Goal: Task Accomplishment & Management: Use online tool/utility

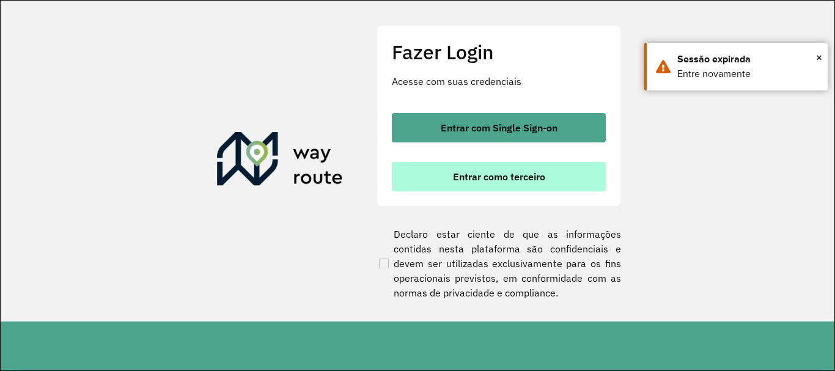
click at [473, 179] on span "Entrar como terceiro" at bounding box center [499, 177] width 92 height 10
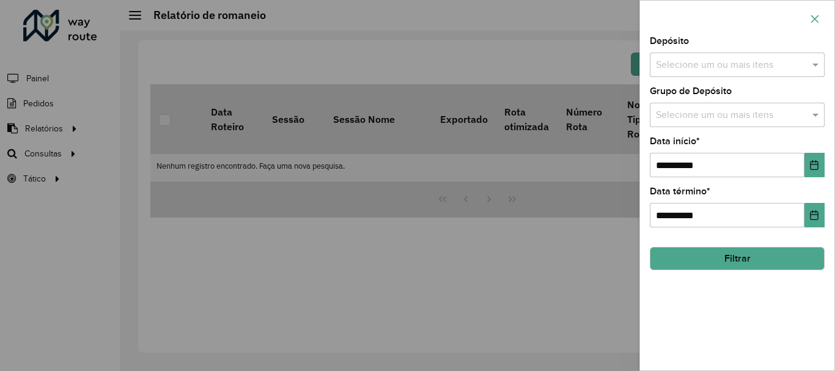
click at [815, 17] on icon "button" at bounding box center [815, 19] width 10 height 10
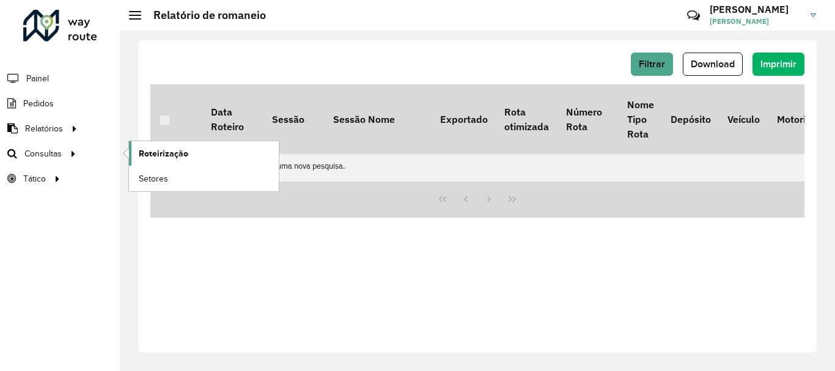
click at [153, 148] on span "Roteirização" at bounding box center [164, 153] width 50 height 13
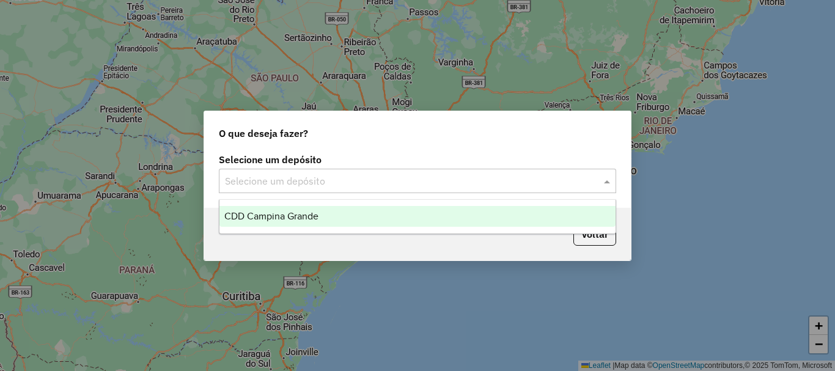
click at [311, 181] on input "text" at bounding box center [405, 181] width 361 height 15
click at [303, 216] on span "CDD Campina Grande" at bounding box center [271, 216] width 94 height 10
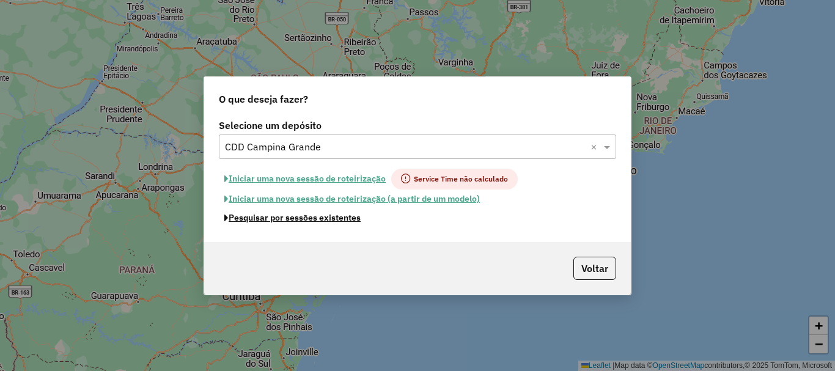
click at [323, 218] on button "Pesquisar por sessões existentes" at bounding box center [292, 217] width 147 height 19
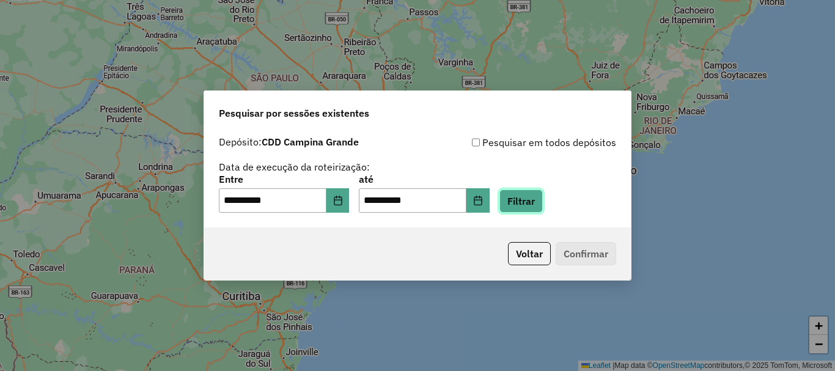
click at [543, 205] on button "Filtrar" at bounding box center [520, 200] width 43 height 23
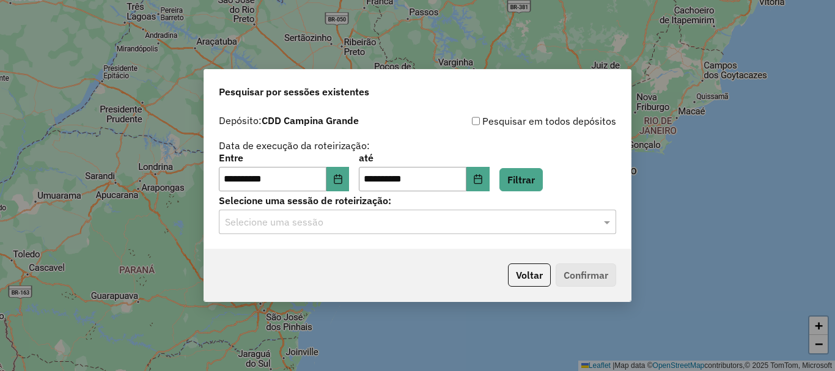
click at [271, 221] on input "text" at bounding box center [405, 222] width 361 height 15
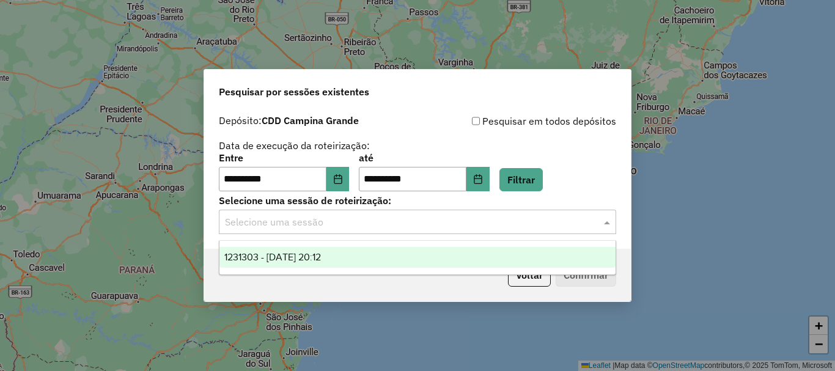
click at [273, 264] on div "1231303 - 19/08/2025 20:12" at bounding box center [417, 257] width 396 height 21
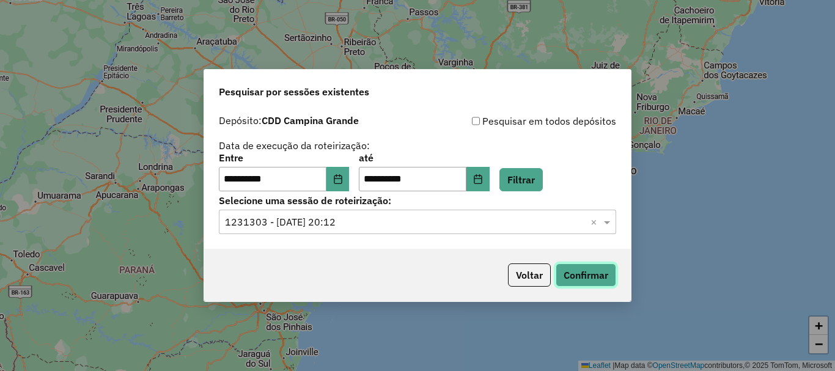
click at [573, 273] on button "Confirmar" at bounding box center [586, 274] width 61 height 23
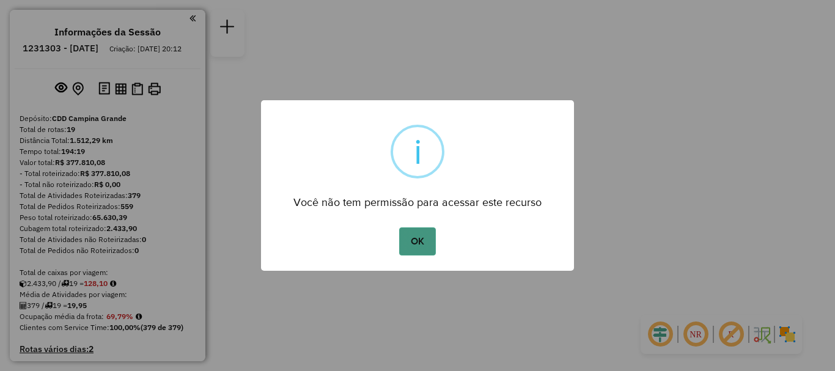
click at [426, 233] on button "OK" at bounding box center [417, 241] width 36 height 28
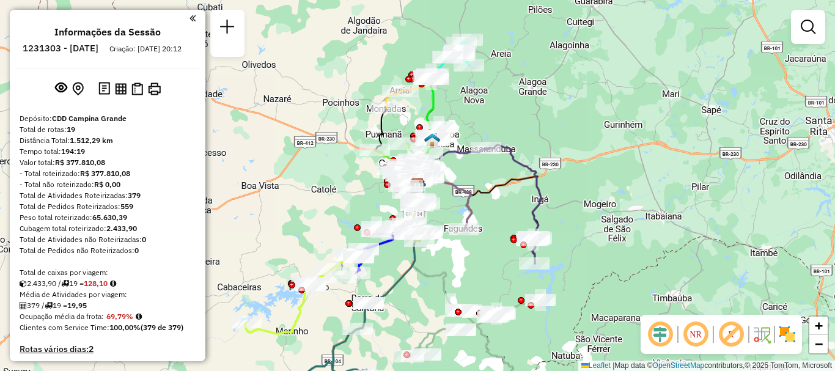
click at [691, 334] on em at bounding box center [695, 334] width 29 height 29
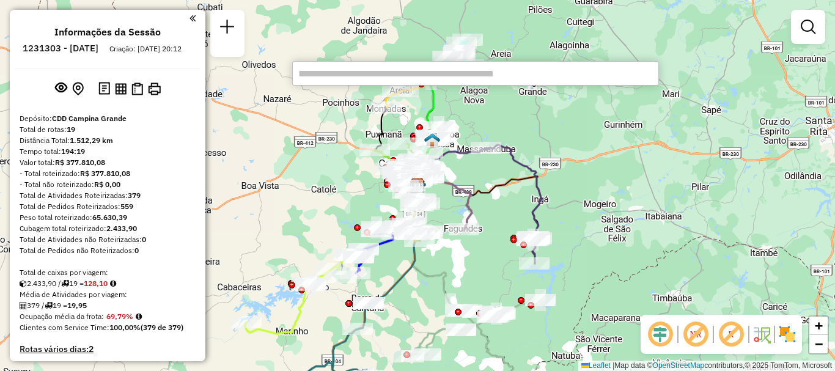
paste input "*****"
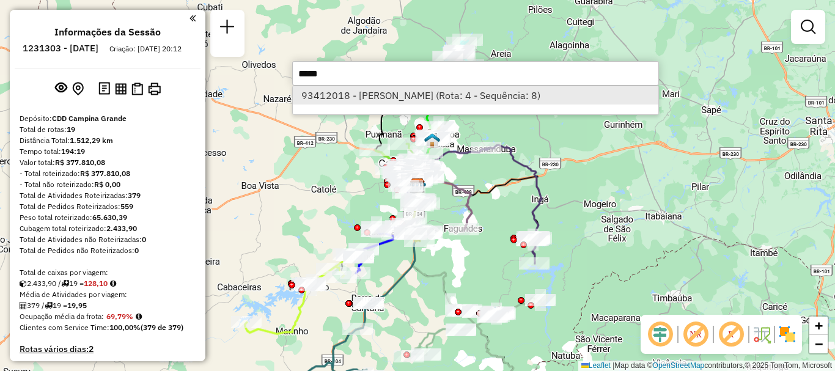
type input "*****"
click at [376, 103] on li "93412018 - [PERSON_NAME] (Rota: 4 - Sequência: 8)" at bounding box center [476, 95] width 366 height 18
select select "**********"
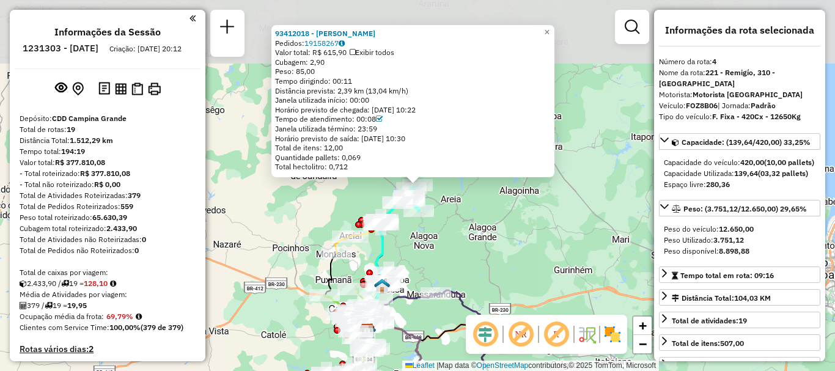
scroll to position [705, 0]
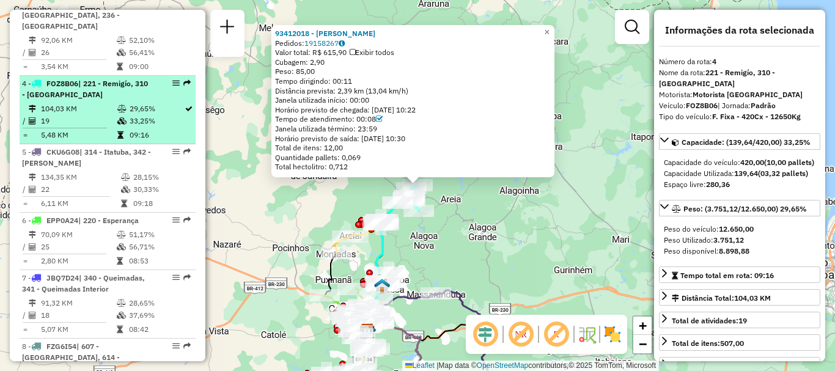
drag, startPoint x: 168, startPoint y: 15, endPoint x: 97, endPoint y: 25, distance: 71.7
click at [97, 78] on div "4 - FOZ8B06 | 221 - Remigío, 310 - [GEOGRAPHIC_DATA]" at bounding box center [87, 89] width 130 height 22
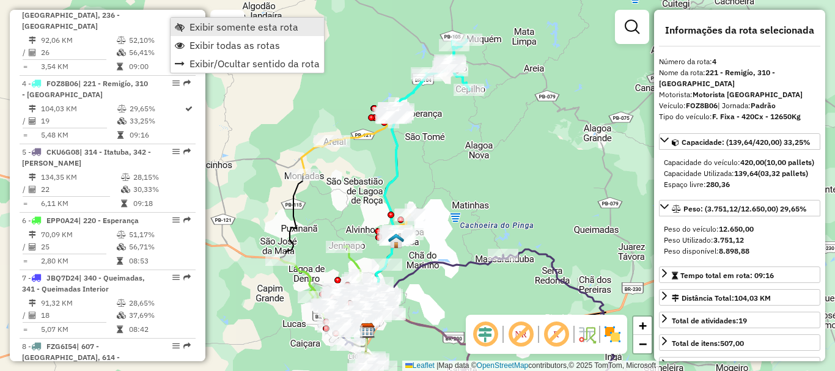
click at [197, 28] on span "Exibir somente esta rota" at bounding box center [243, 27] width 109 height 10
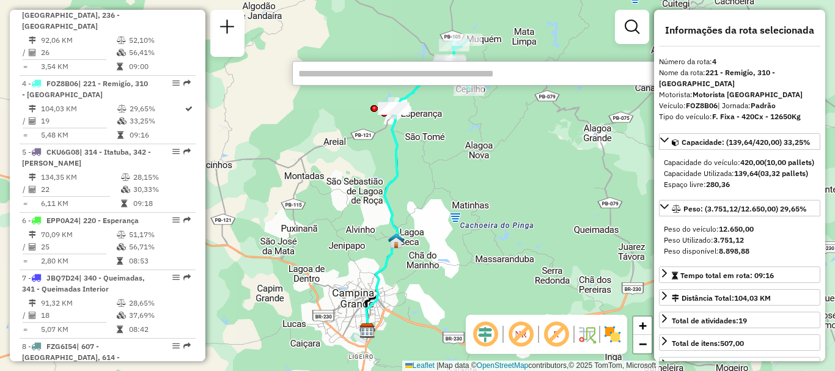
type input "*****"
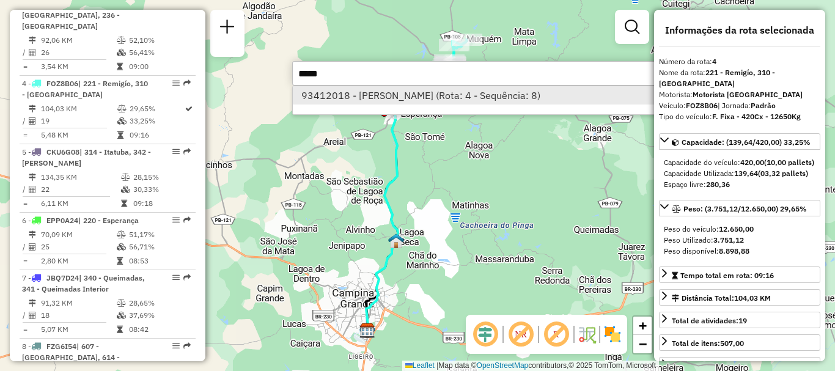
click at [449, 100] on li "93412018 - [PERSON_NAME] (Rota: 4 - Sequência: 8)" at bounding box center [476, 95] width 366 height 18
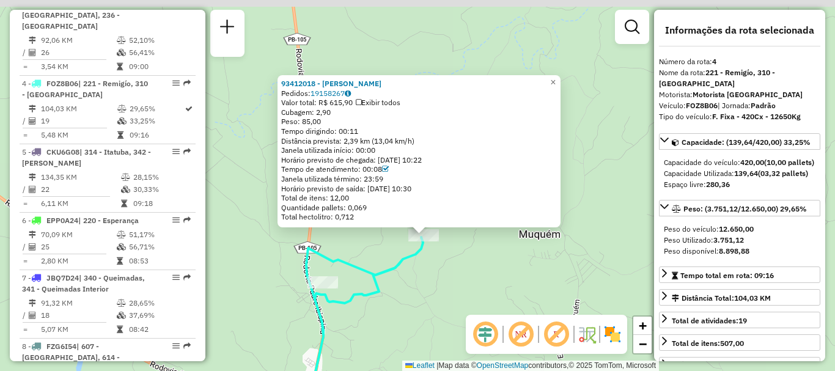
drag, startPoint x: 389, startPoint y: 182, endPoint x: 433, endPoint y: 277, distance: 104.2
click at [433, 277] on div "93412018 - [PERSON_NAME] MACEDO Pedidos: 19158267 Valor total: R$ 615,90 Exibir…" at bounding box center [417, 185] width 835 height 371
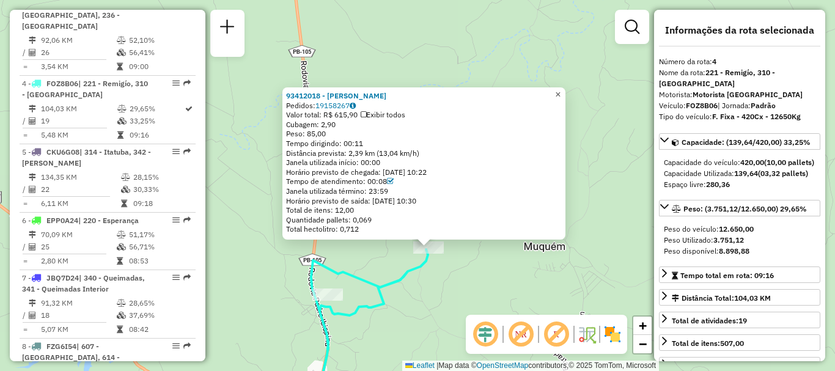
click at [562, 91] on link "×" at bounding box center [558, 94] width 15 height 15
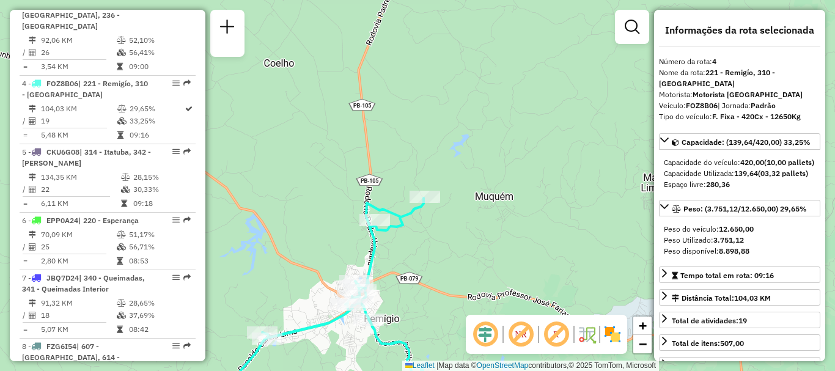
drag, startPoint x: 427, startPoint y: 186, endPoint x: 425, endPoint y: 156, distance: 30.0
click at [425, 156] on div "Janela de atendimento Grade de atendimento Capacidade Transportadoras Veículos …" at bounding box center [417, 185] width 835 height 371
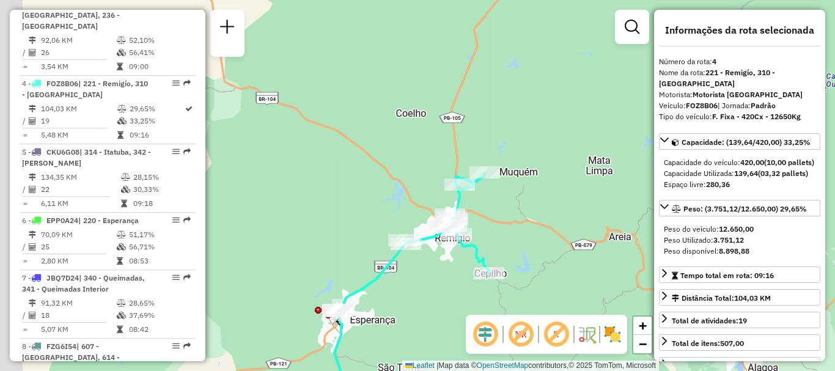
drag, startPoint x: 490, startPoint y: 134, endPoint x: 510, endPoint y: 115, distance: 28.1
click at [510, 115] on div "Janela de atendimento Grade de atendimento Capacidade Transportadoras Veículos …" at bounding box center [417, 185] width 835 height 371
